Goal: Information Seeking & Learning: Learn about a topic

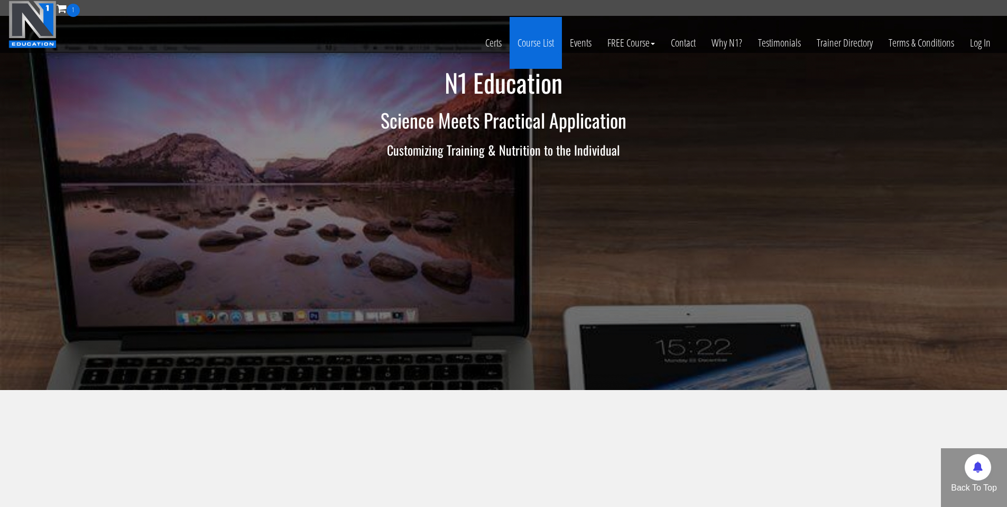
click at [546, 42] on link "Course List" at bounding box center [536, 43] width 52 height 52
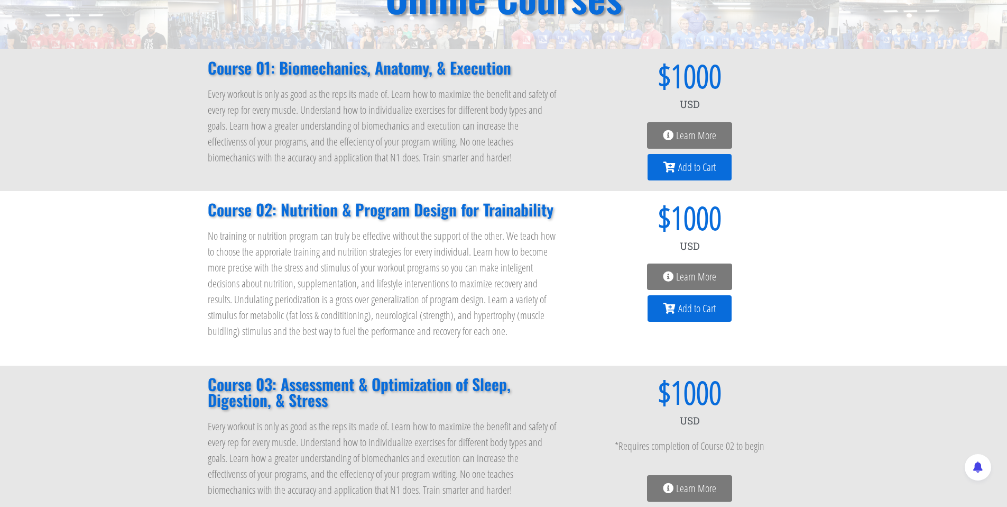
scroll to position [126, 0]
click at [439, 65] on h2 "Course 01: Biomechanics, Anatomy, & Execution" at bounding box center [383, 67] width 351 height 16
click at [685, 139] on span "Learn More" at bounding box center [696, 135] width 40 height 11
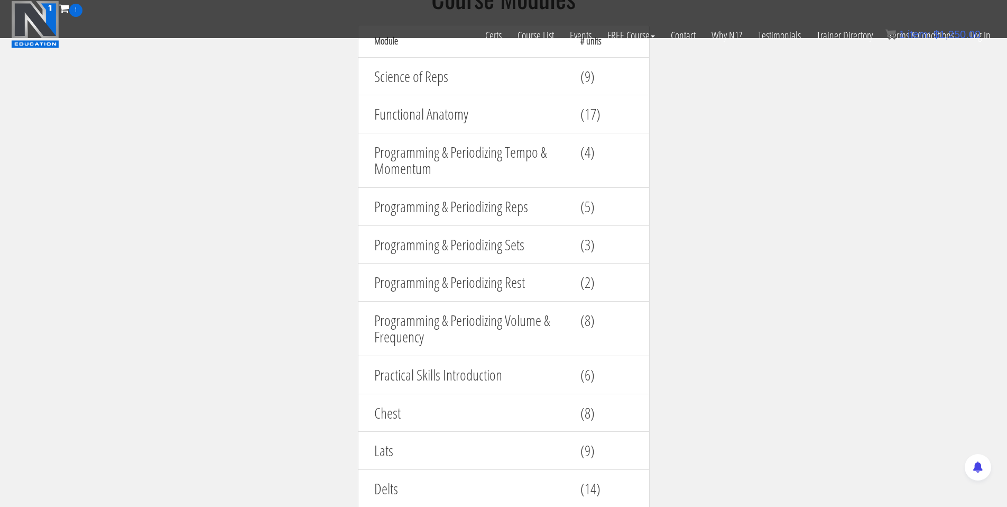
scroll to position [1071, 0]
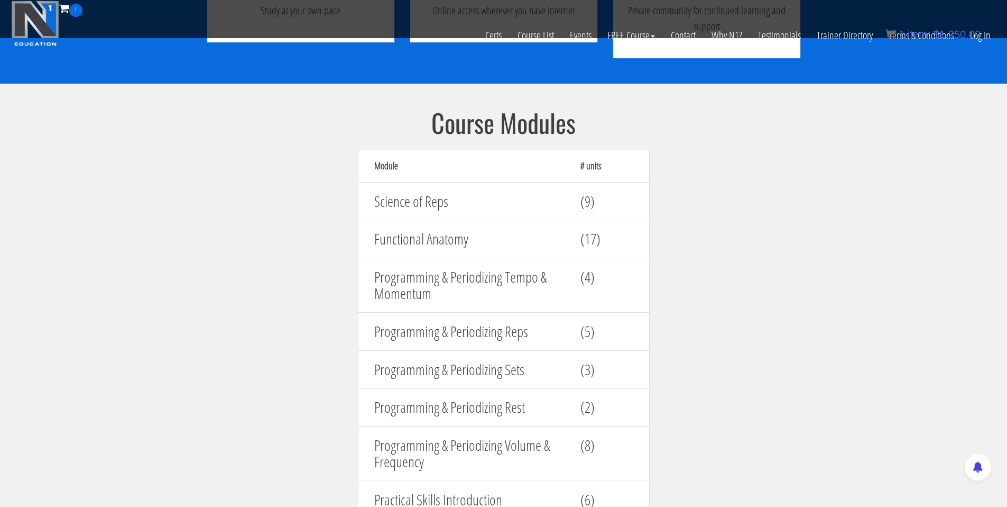
click at [416, 200] on h4 "Science of Reps" at bounding box center [469, 201] width 190 height 16
drag, startPoint x: 374, startPoint y: 195, endPoint x: 462, endPoint y: 206, distance: 89.0
click at [462, 206] on h4 "Science of Reps" at bounding box center [469, 201] width 190 height 16
copy h4 "Science of Reps"
